Goal: Task Accomplishment & Management: Use online tool/utility

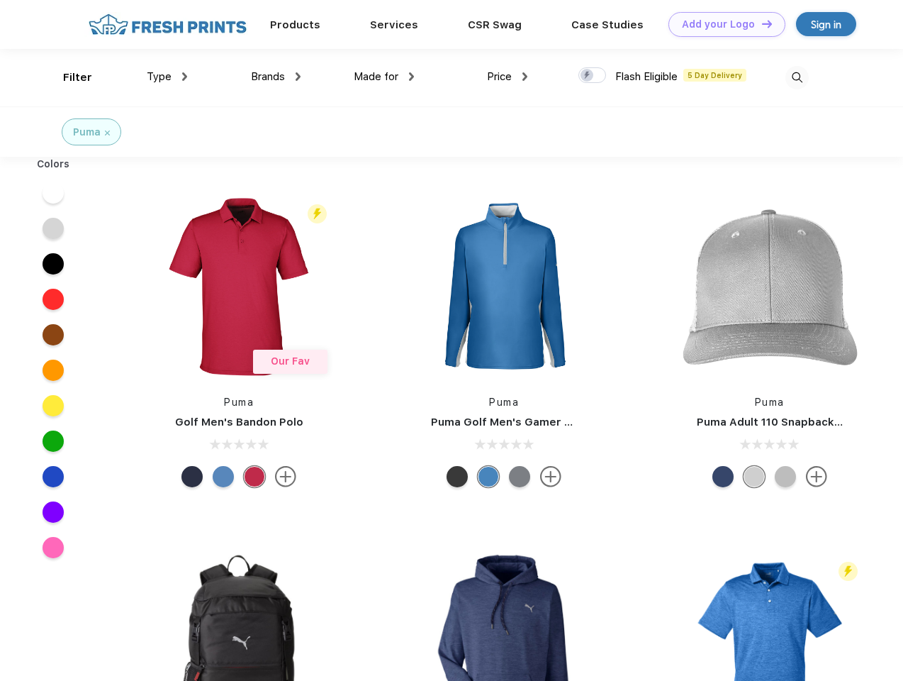
click at [722, 24] on link "Add your Logo Design Tool" at bounding box center [727, 24] width 117 height 25
click at [0, 0] on div "Design Tool" at bounding box center [0, 0] width 0 height 0
click at [761, 23] on link "Add your Logo Design Tool" at bounding box center [727, 24] width 117 height 25
click at [68, 77] on div "Filter" at bounding box center [77, 77] width 29 height 16
click at [167, 77] on span "Type" at bounding box center [159, 76] width 25 height 13
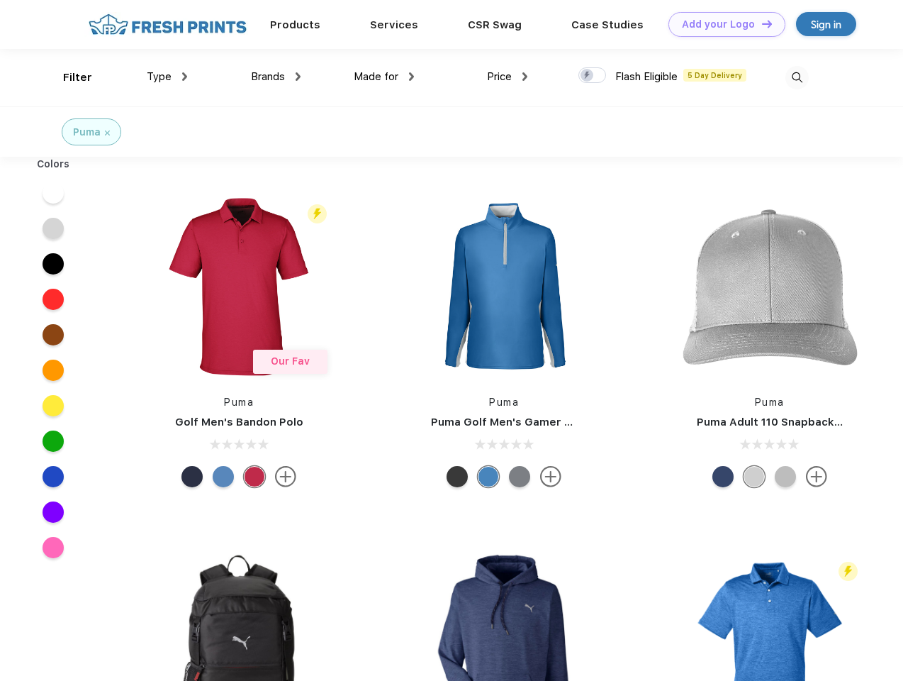
click at [276, 77] on span "Brands" at bounding box center [268, 76] width 34 height 13
click at [384, 77] on span "Made for" at bounding box center [376, 76] width 45 height 13
click at [508, 77] on span "Price" at bounding box center [499, 76] width 25 height 13
click at [593, 76] on div at bounding box center [593, 75] width 28 height 16
click at [588, 76] on input "checkbox" at bounding box center [583, 71] width 9 height 9
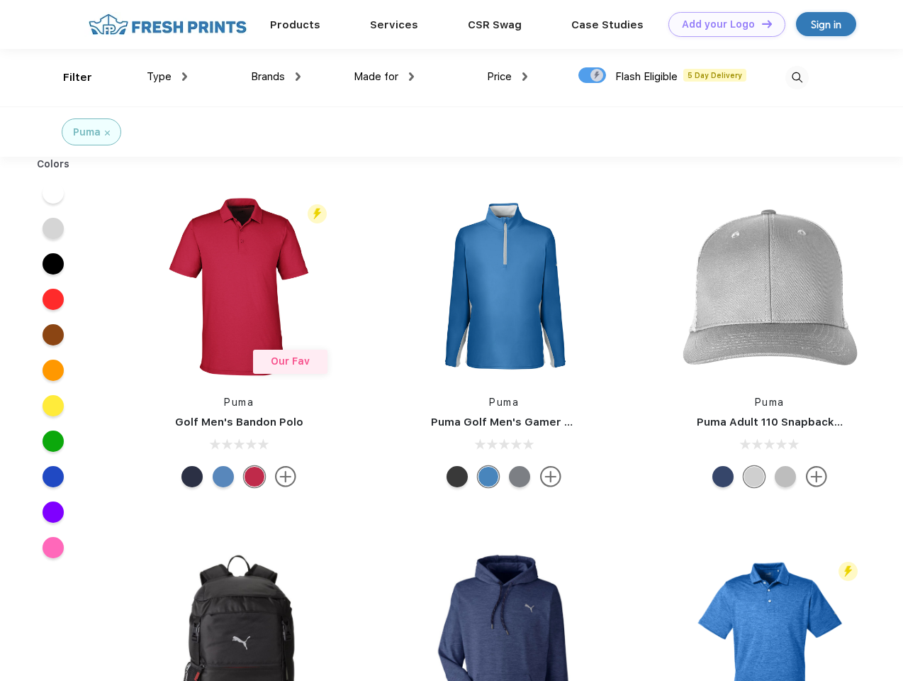
click at [797, 77] on img at bounding box center [797, 77] width 23 height 23
